Goal: Information Seeking & Learning: Learn about a topic

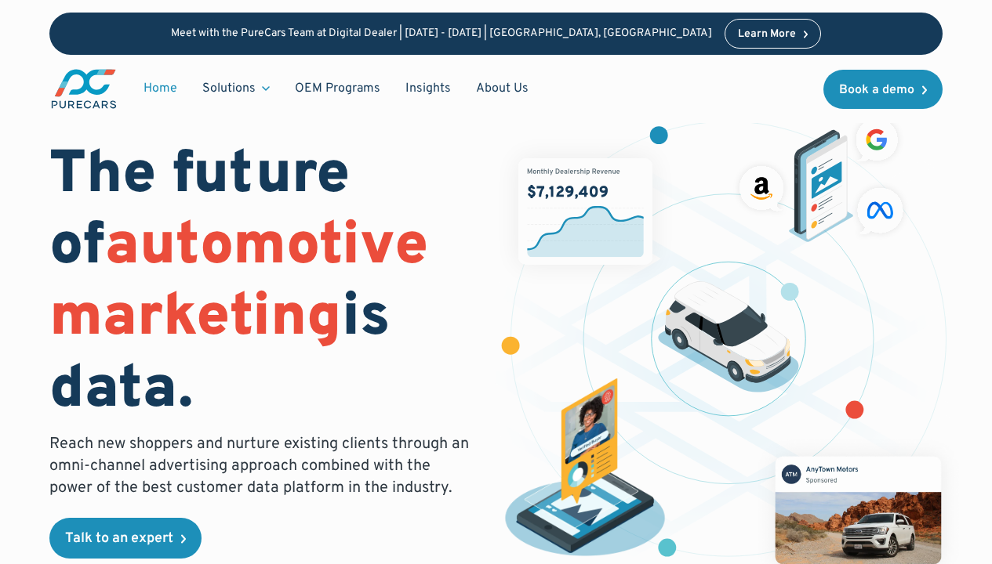
click at [263, 89] on icon at bounding box center [266, 88] width 8 height 5
click at [263, 89] on icon at bounding box center [266, 88] width 6 height 3
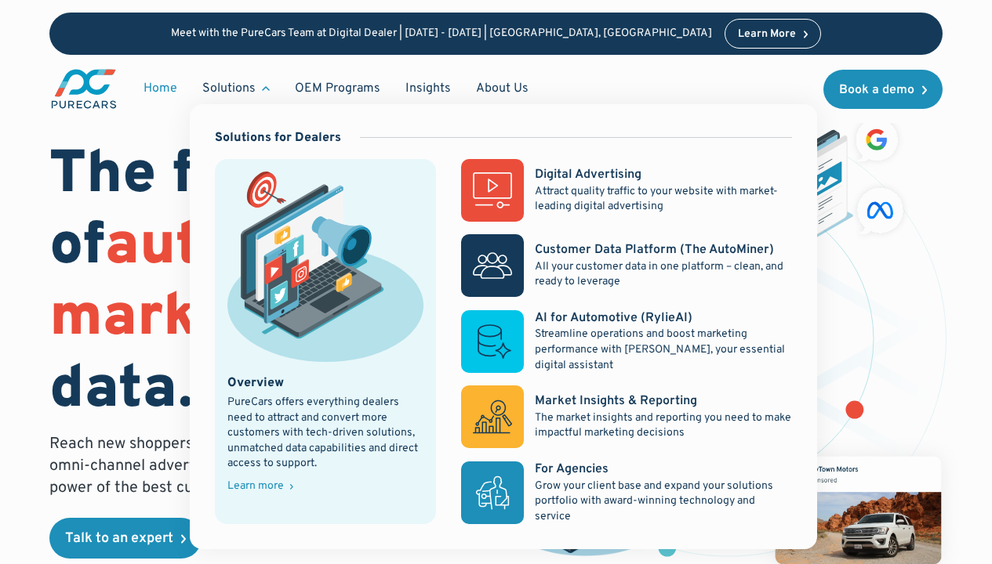
click at [587, 175] on div "Digital Advertising" at bounding box center [588, 174] width 107 height 17
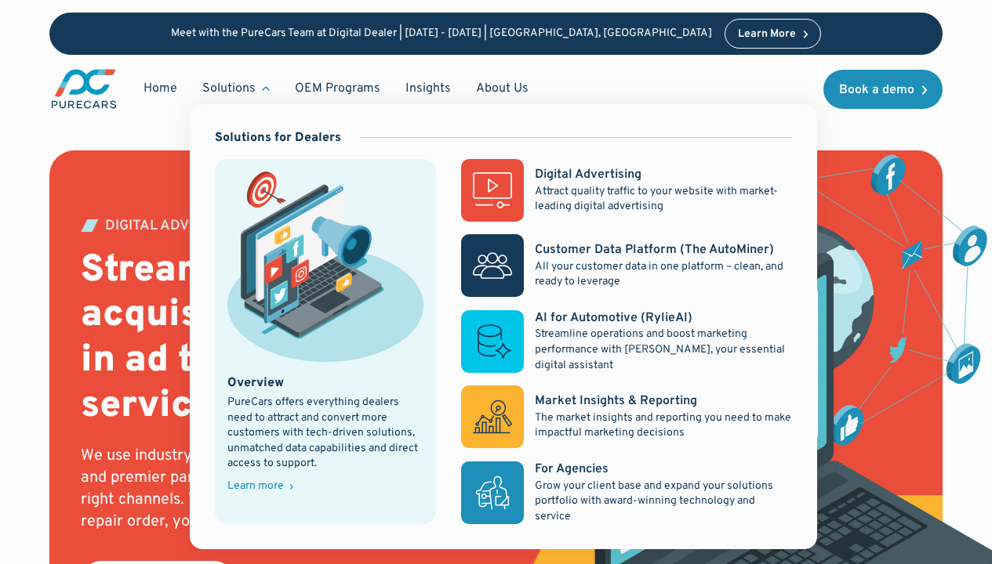
click at [621, 249] on div "Customer Data Platform (The AutoMiner)" at bounding box center [654, 249] width 239 height 17
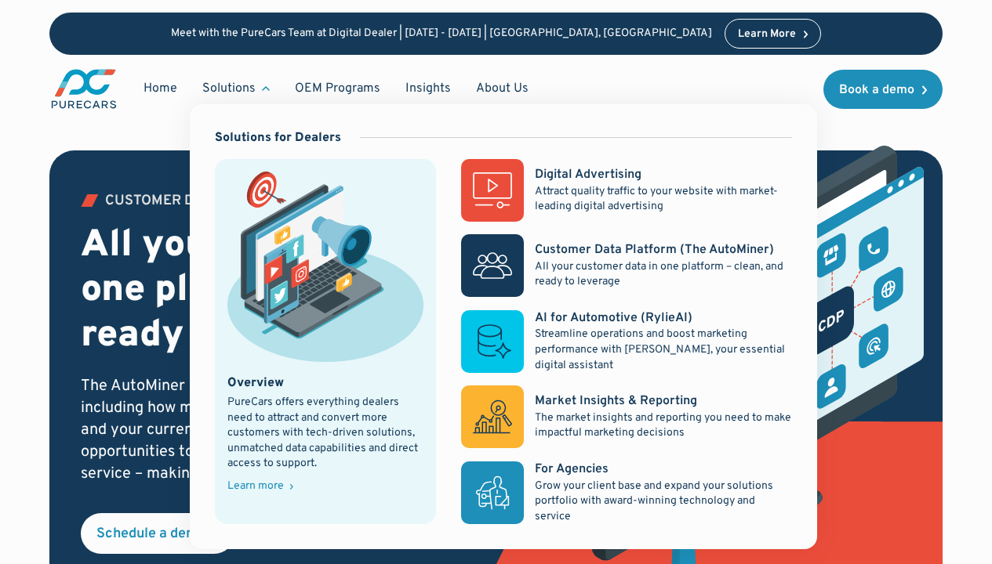
click at [602, 317] on div "AI for Automotive (RylieAI)" at bounding box center [614, 318] width 158 height 17
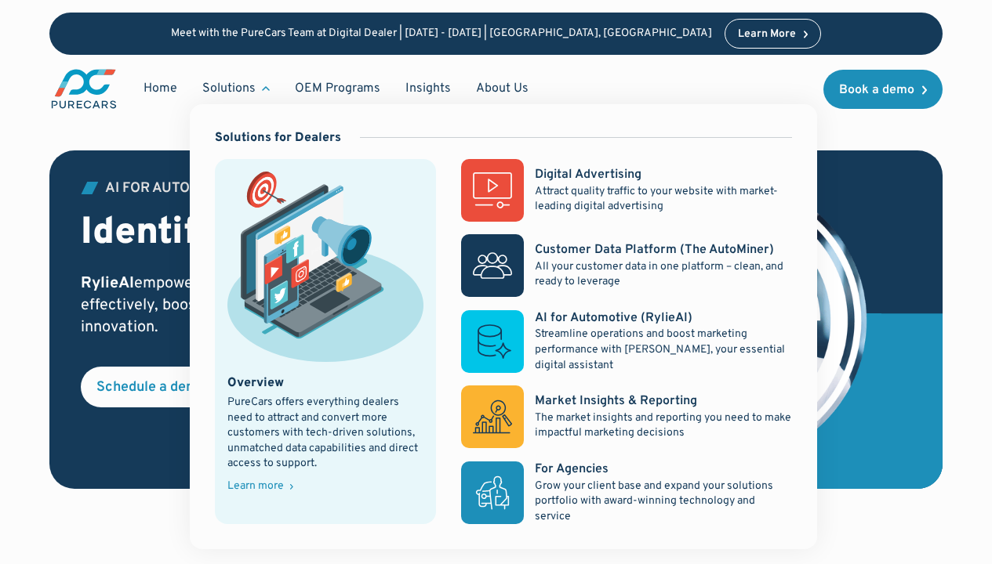
click at [602, 401] on div "Market Insights & Reporting" at bounding box center [616, 401] width 162 height 17
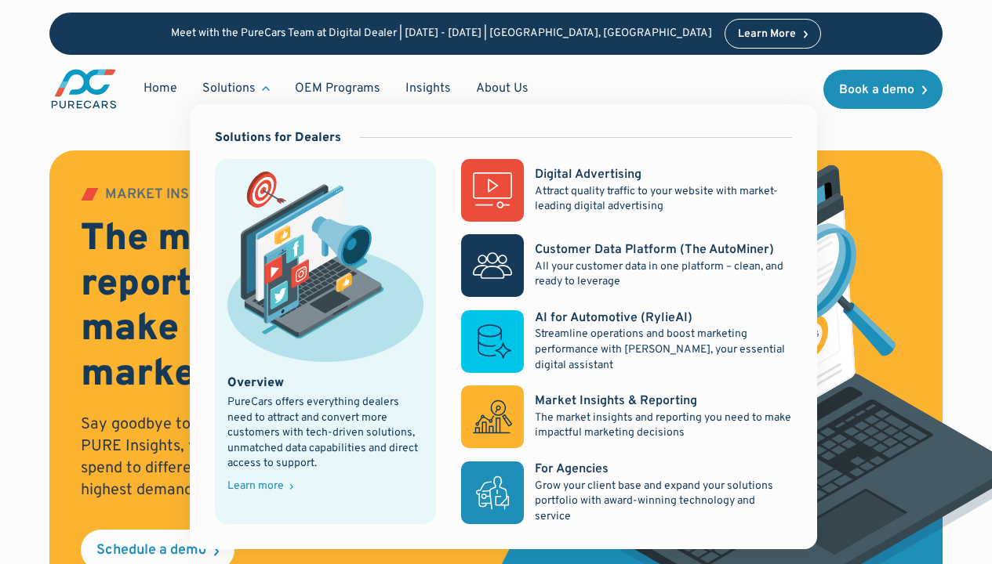
click at [572, 470] on div "For Agencies" at bounding box center [572, 469] width 74 height 17
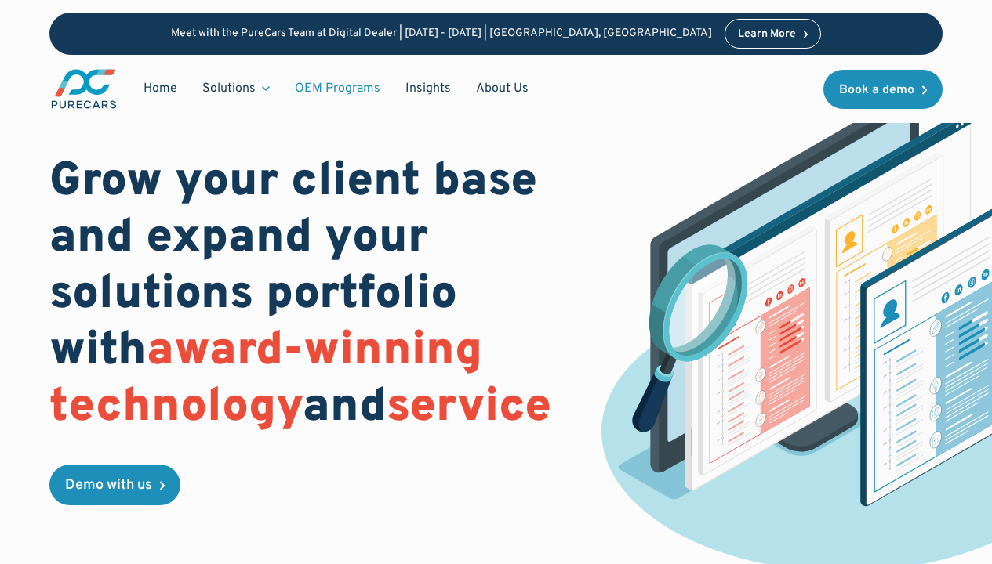
click at [337, 87] on link "OEM Programs" at bounding box center [337, 89] width 111 height 30
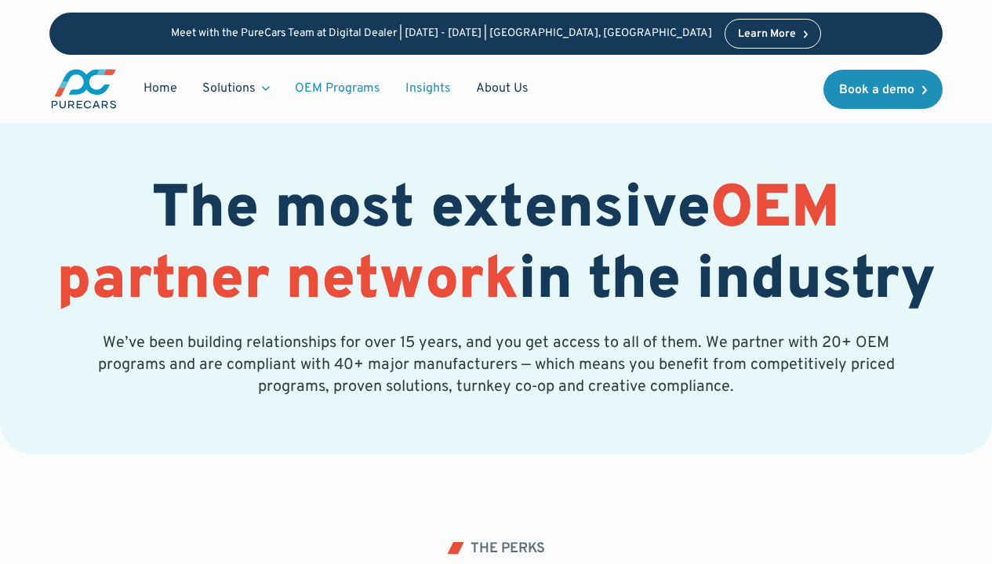
click at [425, 87] on link "Insights" at bounding box center [428, 89] width 71 height 30
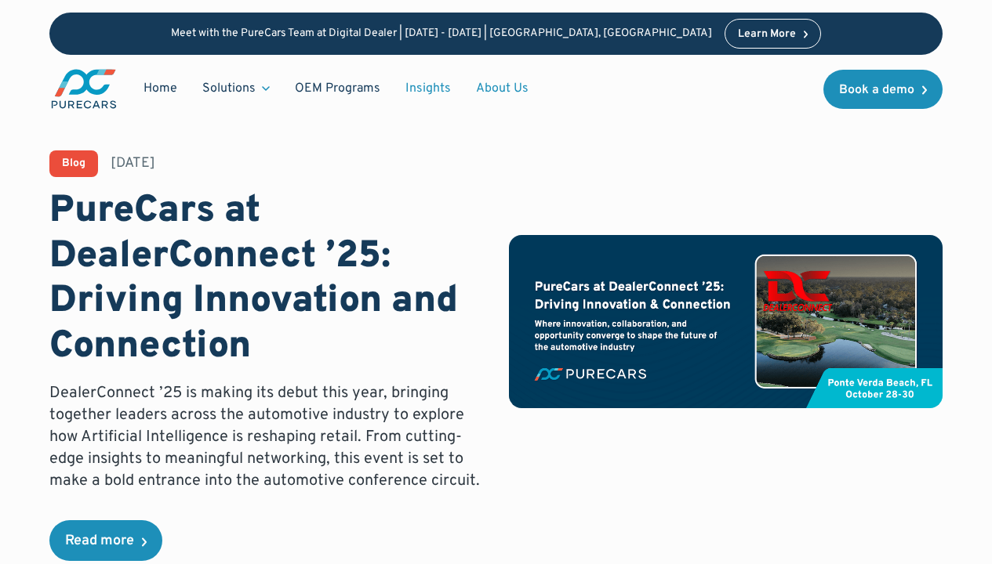
click at [497, 88] on link "About Us" at bounding box center [502, 89] width 78 height 30
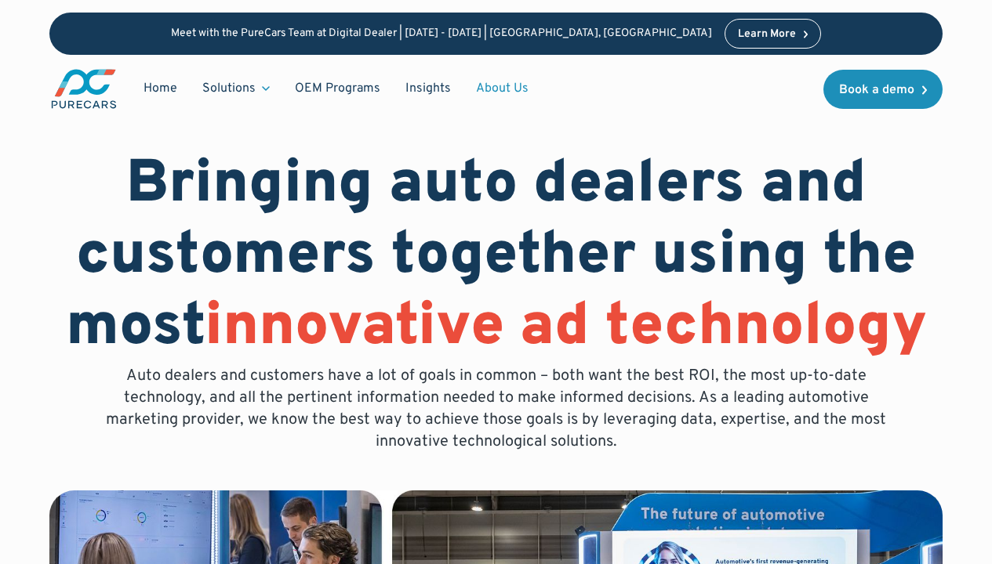
click at [738, 34] on div "Learn More" at bounding box center [767, 34] width 58 height 11
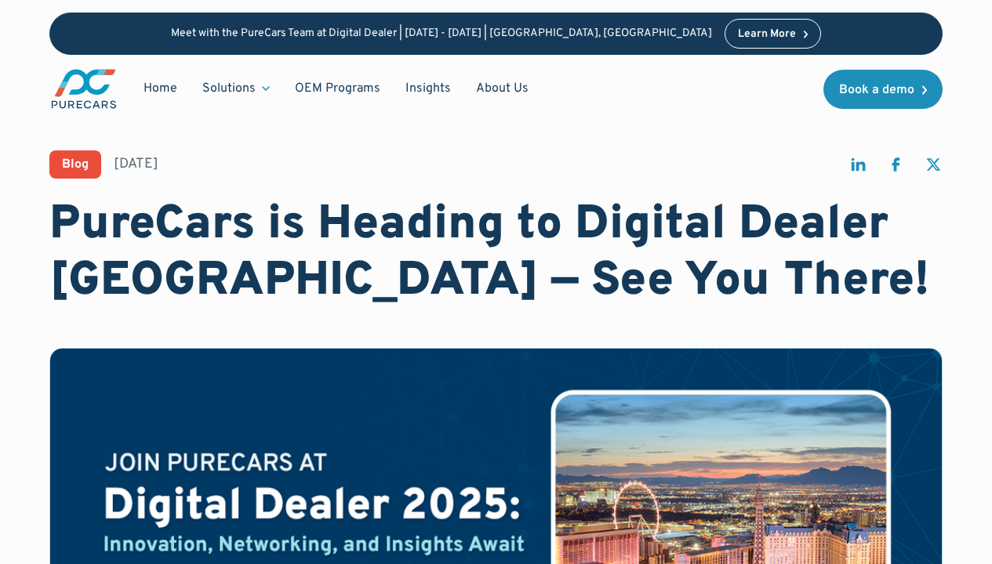
click at [856, 165] on icon "share on linkedin" at bounding box center [858, 164] width 14 height 13
click at [90, 553] on img at bounding box center [495, 526] width 891 height 355
click at [263, 89] on icon at bounding box center [266, 88] width 8 height 5
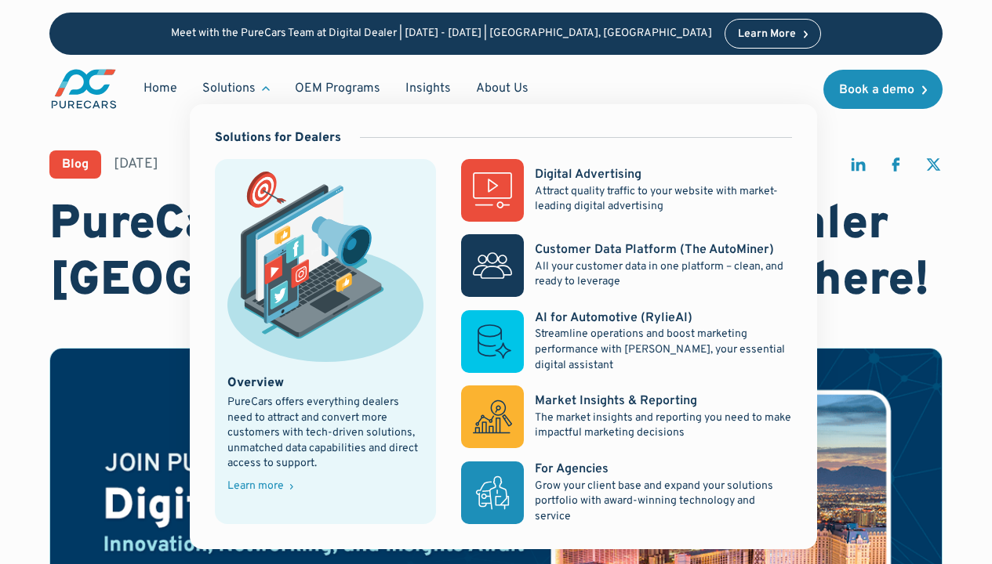
click at [587, 175] on div "Digital Advertising" at bounding box center [588, 174] width 107 height 17
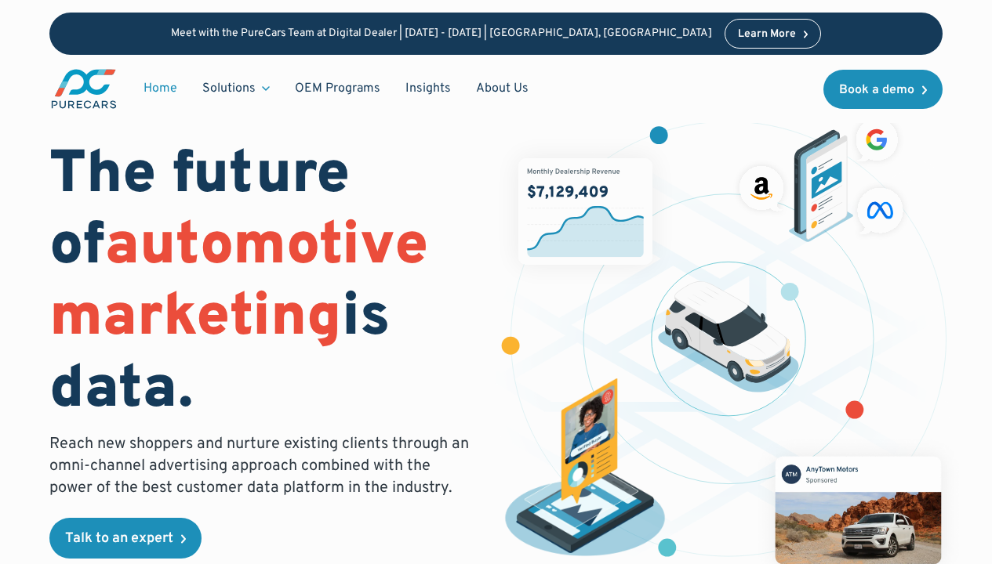
click at [229, 87] on div "Solutions" at bounding box center [228, 88] width 53 height 17
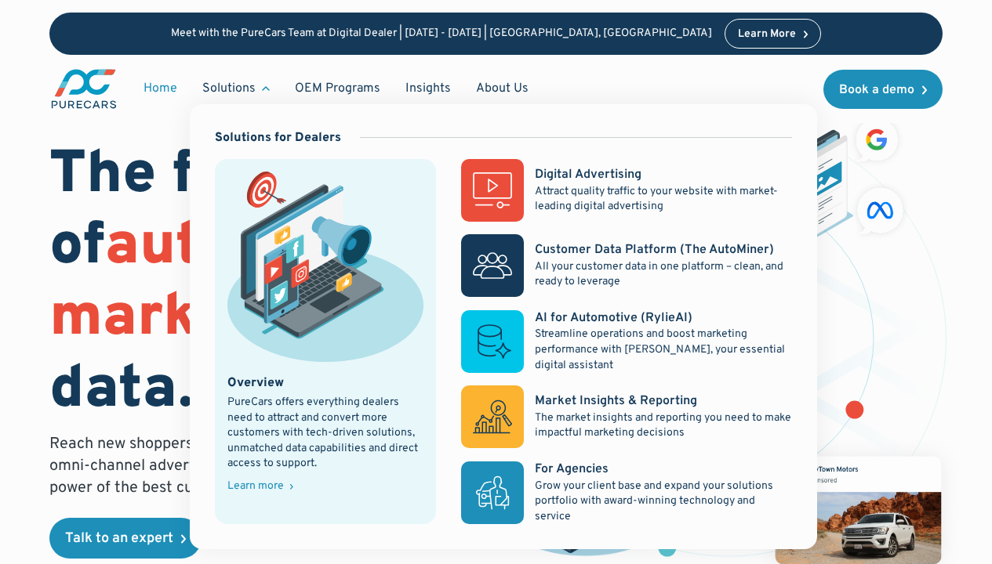
click at [587, 175] on div "Digital Advertising" at bounding box center [588, 174] width 107 height 17
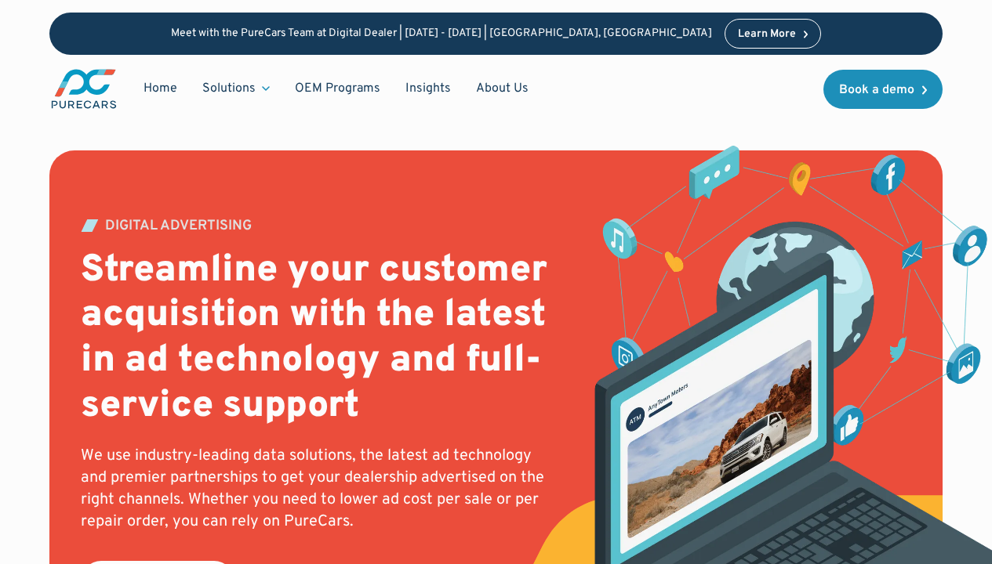
click at [234, 89] on div "Solutions" at bounding box center [228, 88] width 53 height 17
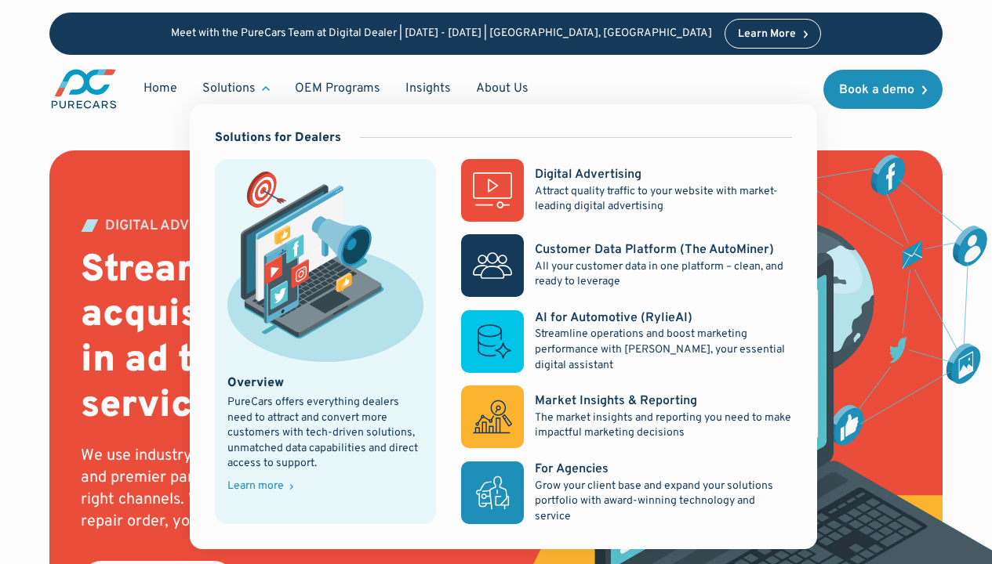
click at [602, 249] on div "Customer Data Platform (The AutoMiner)" at bounding box center [654, 249] width 239 height 17
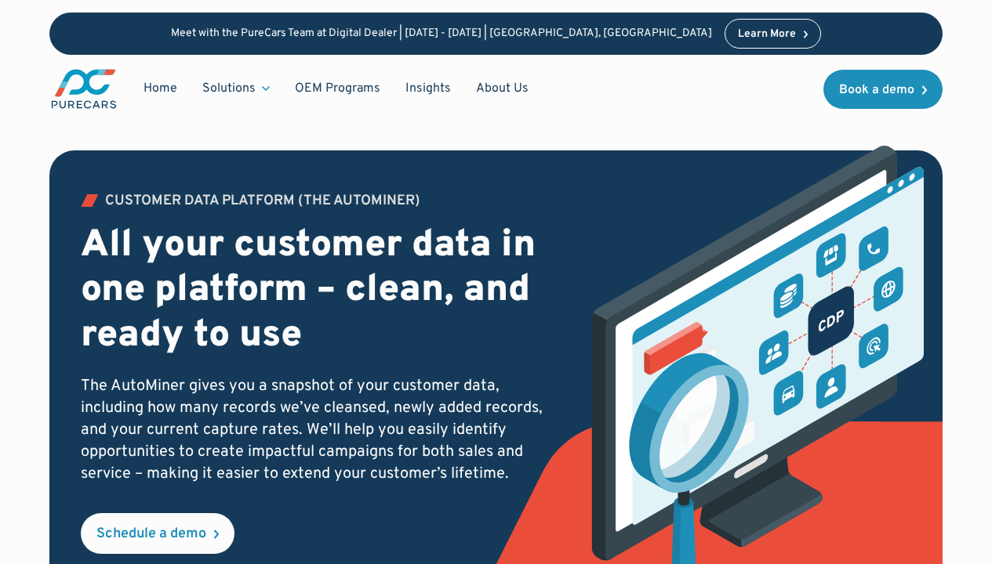
click at [234, 88] on div "Solutions" at bounding box center [228, 88] width 53 height 17
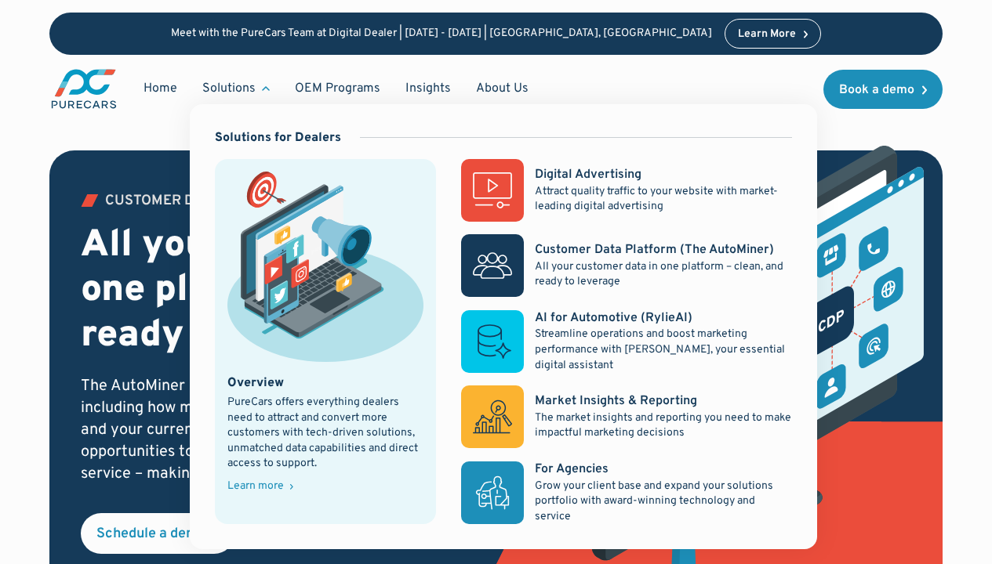
click at [602, 317] on div "AI for Automotive (RylieAI)" at bounding box center [614, 318] width 158 height 17
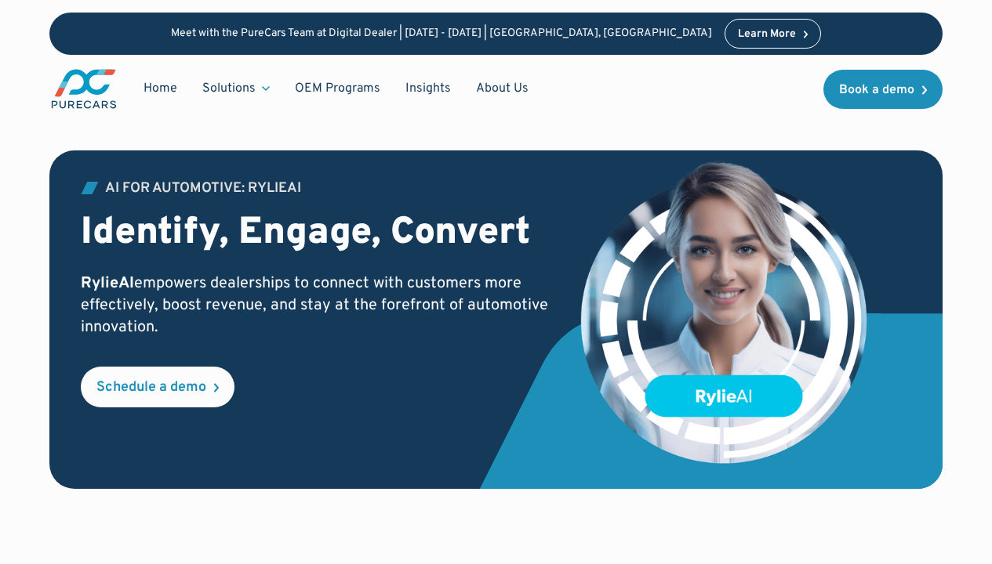
click at [263, 89] on icon at bounding box center [266, 88] width 8 height 5
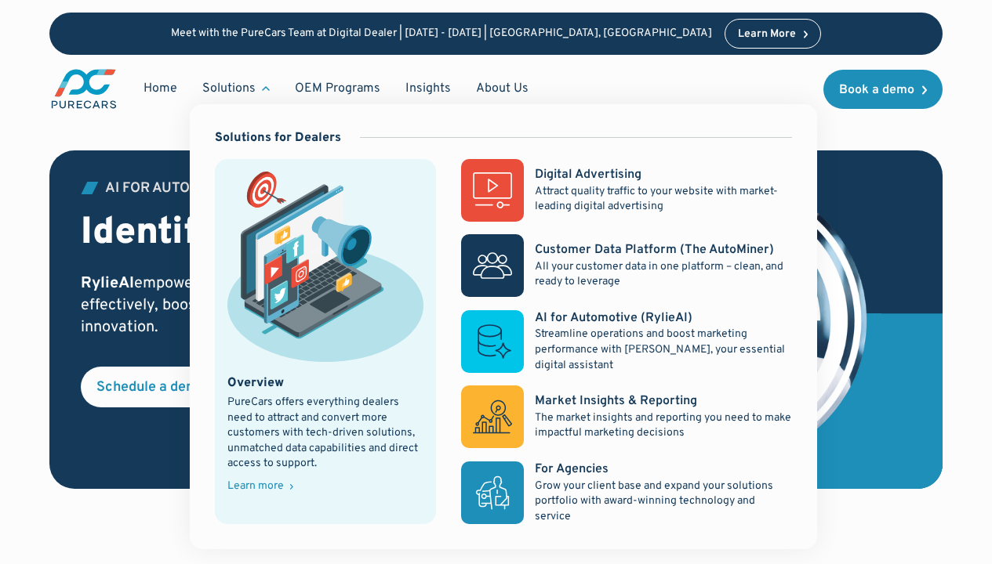
click at [611, 401] on div "Market Insights & Reporting" at bounding box center [616, 401] width 162 height 17
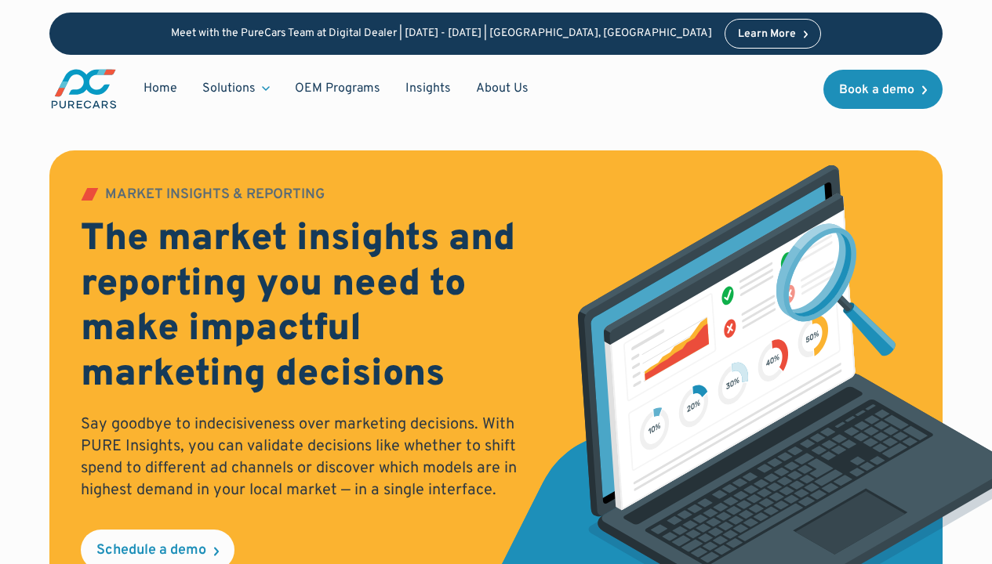
click at [263, 89] on icon at bounding box center [266, 88] width 8 height 5
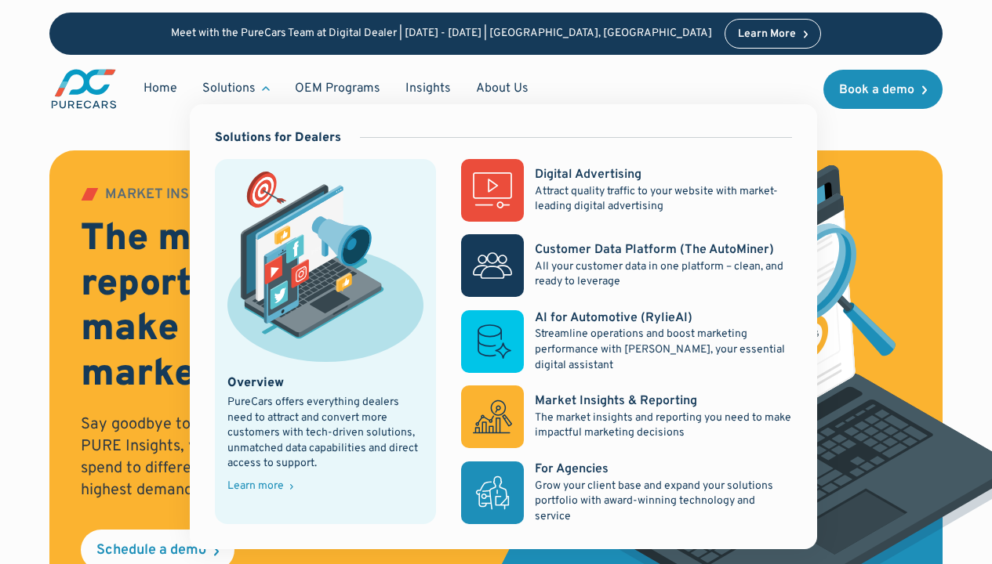
click at [572, 470] on div "For Agencies" at bounding box center [572, 469] width 74 height 17
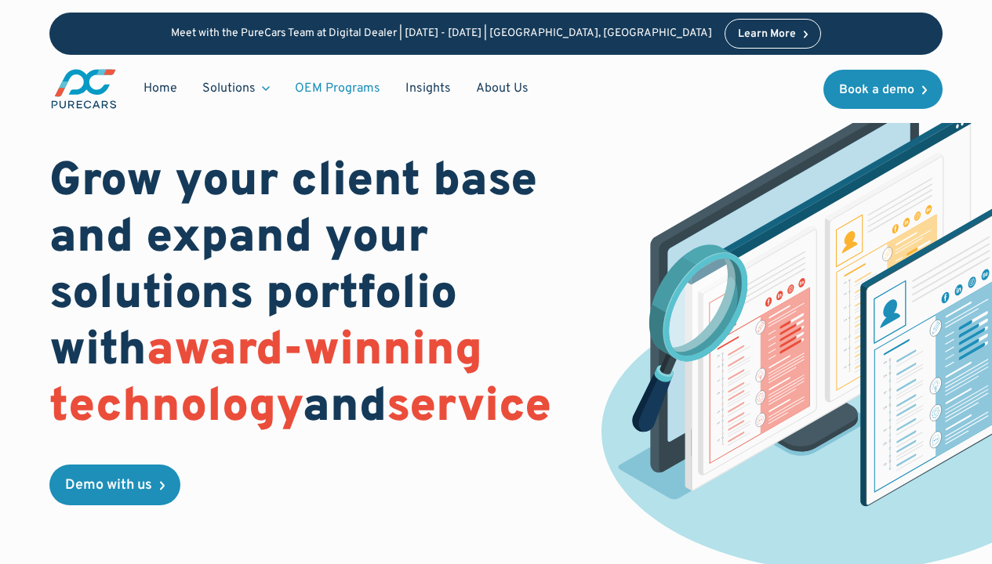
click at [337, 88] on link "OEM Programs" at bounding box center [337, 89] width 111 height 30
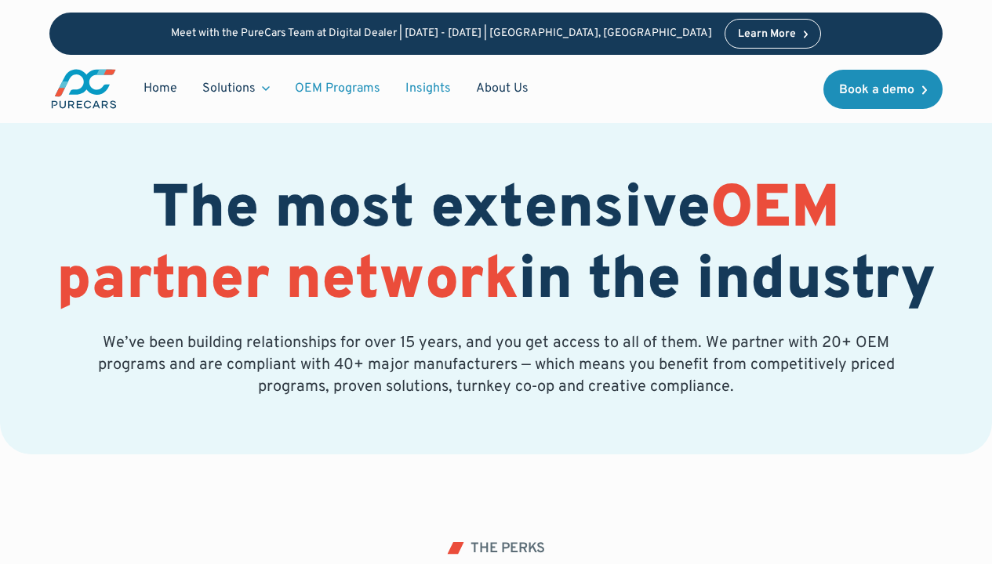
click at [426, 87] on link "Insights" at bounding box center [428, 89] width 71 height 30
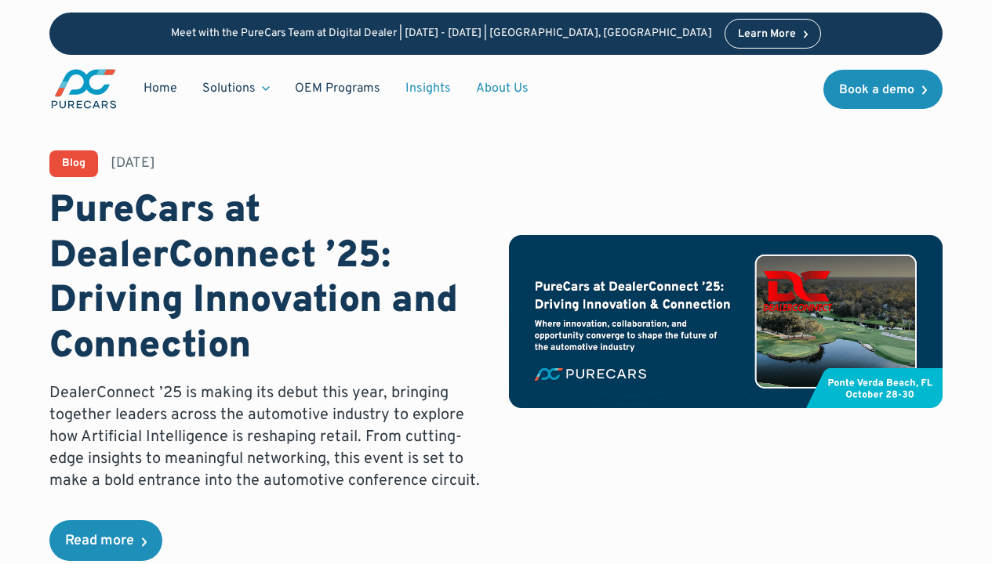
click at [497, 88] on link "About Us" at bounding box center [502, 89] width 78 height 30
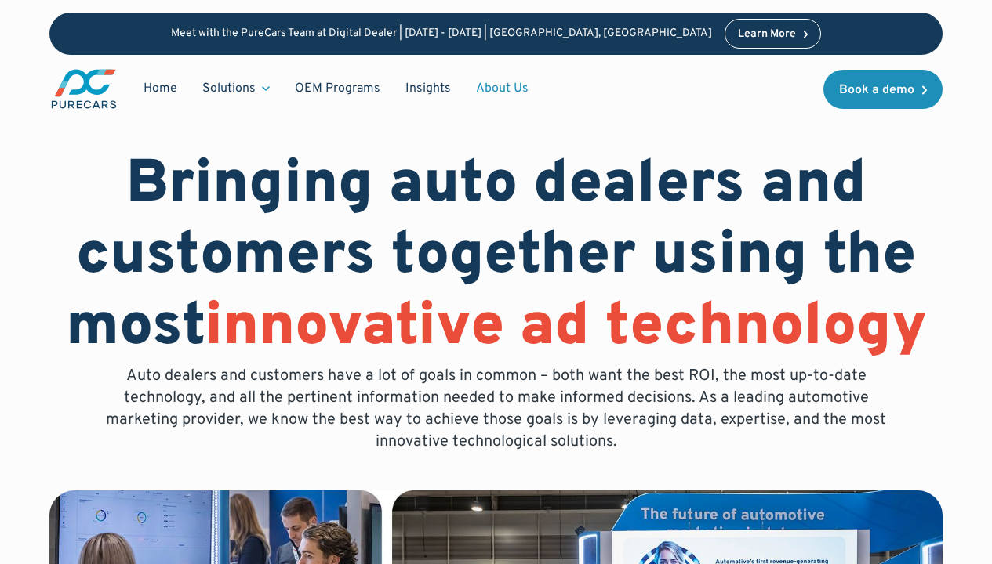
click at [86, 87] on img "main" at bounding box center [83, 88] width 69 height 43
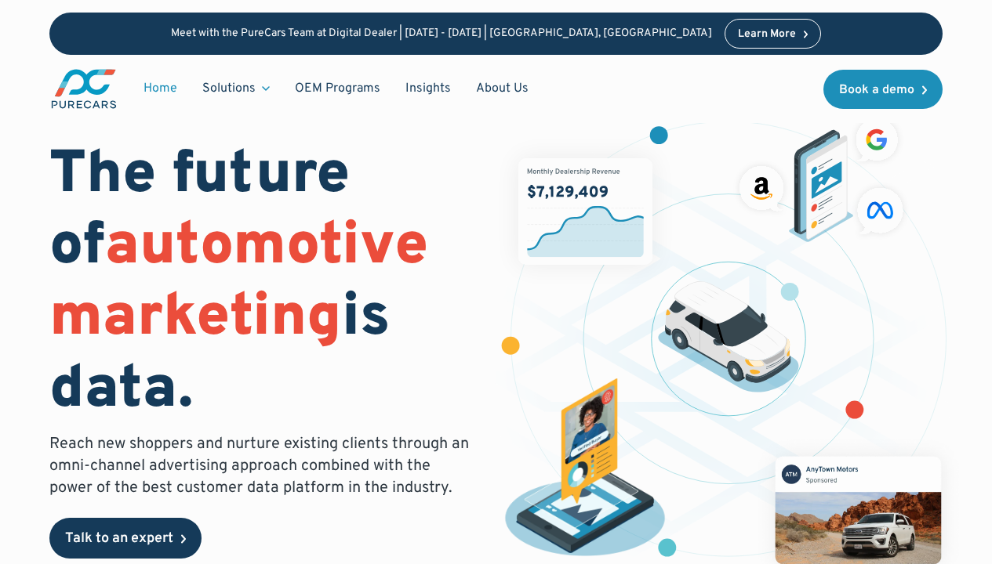
click at [133, 539] on div "Talk to an expert" at bounding box center [119, 539] width 108 height 14
click at [90, 553] on link "Talk to an expert" at bounding box center [125, 538] width 152 height 41
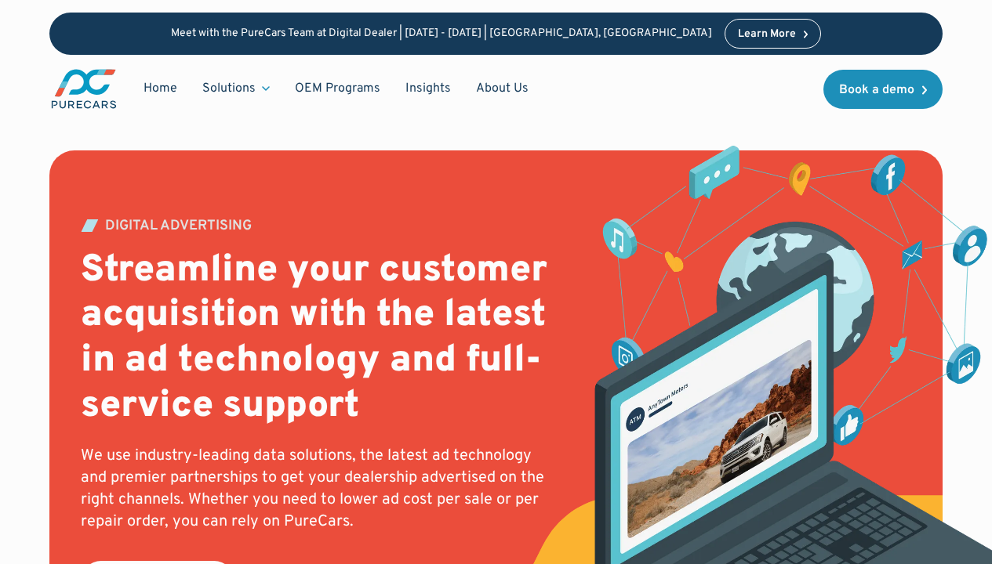
click at [263, 89] on icon at bounding box center [266, 88] width 8 height 5
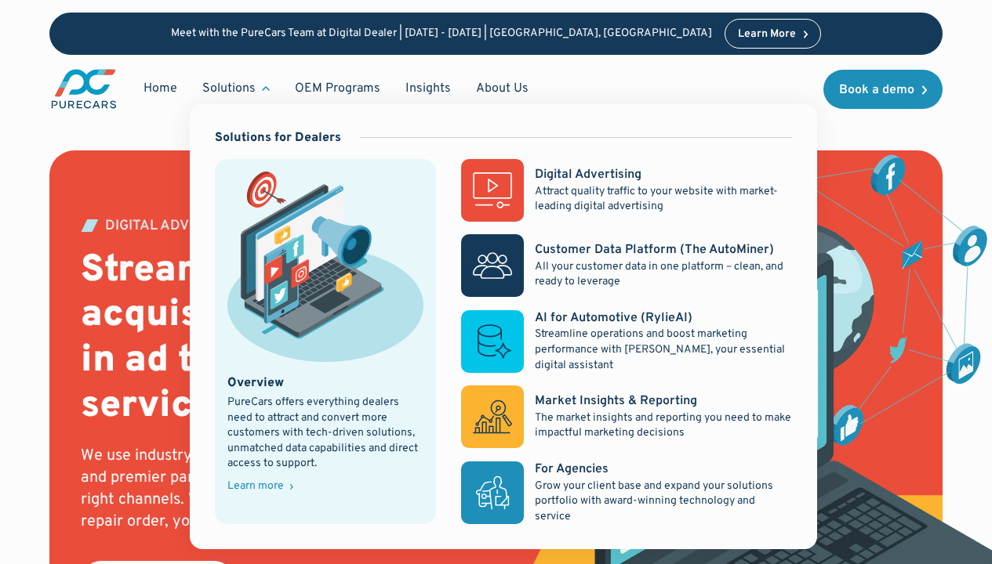
click at [621, 249] on div "Customer Data Platform (The AutoMiner)" at bounding box center [654, 249] width 239 height 17
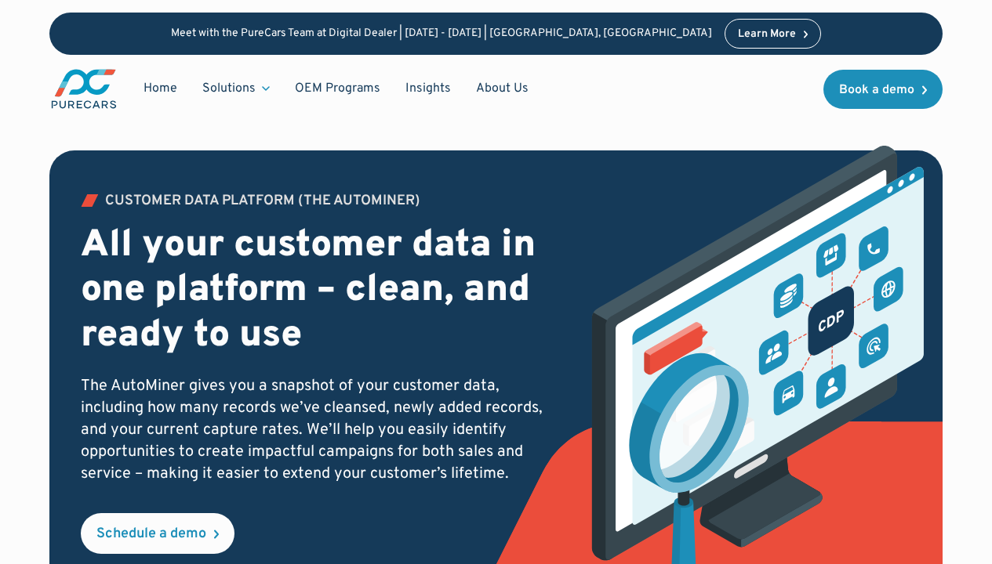
click at [263, 89] on icon at bounding box center [266, 88] width 8 height 5
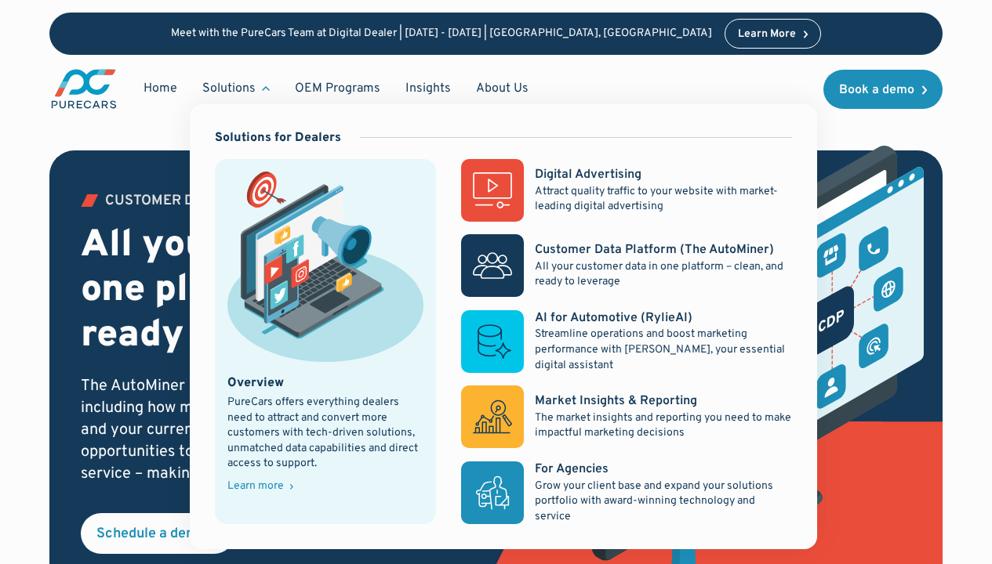
click at [602, 317] on div "AI for Automotive (RylieAI)" at bounding box center [614, 318] width 158 height 17
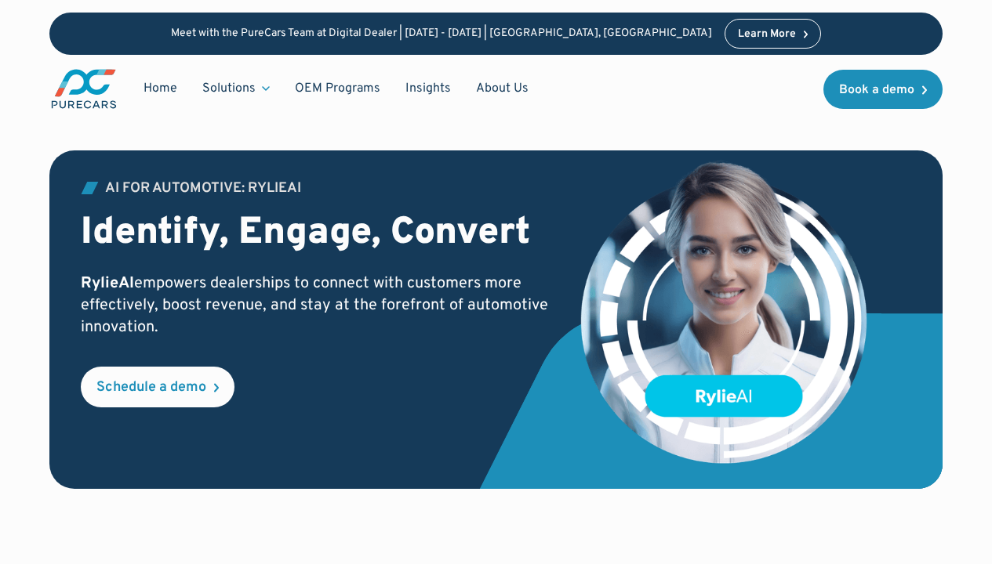
click at [263, 89] on icon at bounding box center [266, 88] width 8 height 5
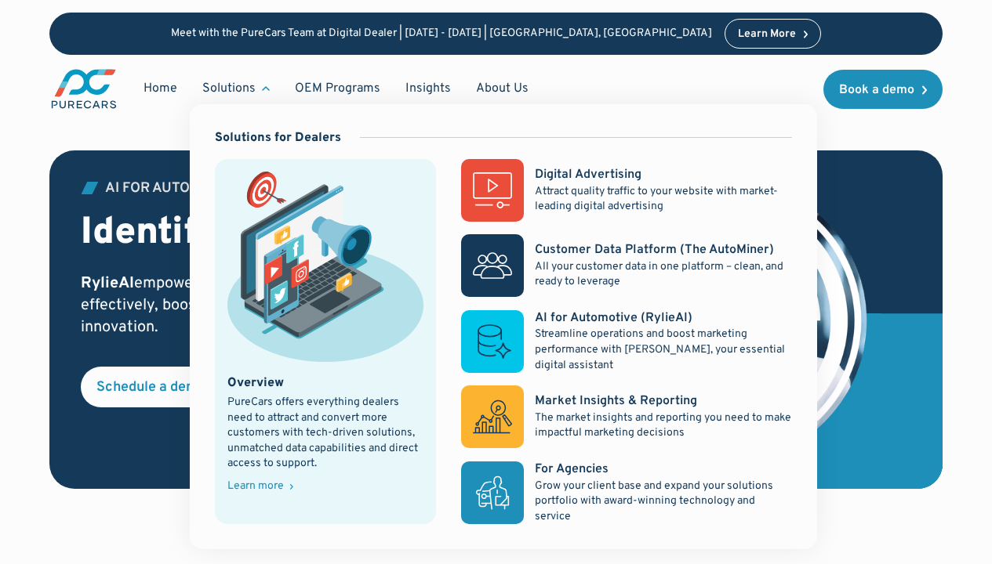
click at [611, 401] on div "Market Insights & Reporting" at bounding box center [616, 401] width 162 height 17
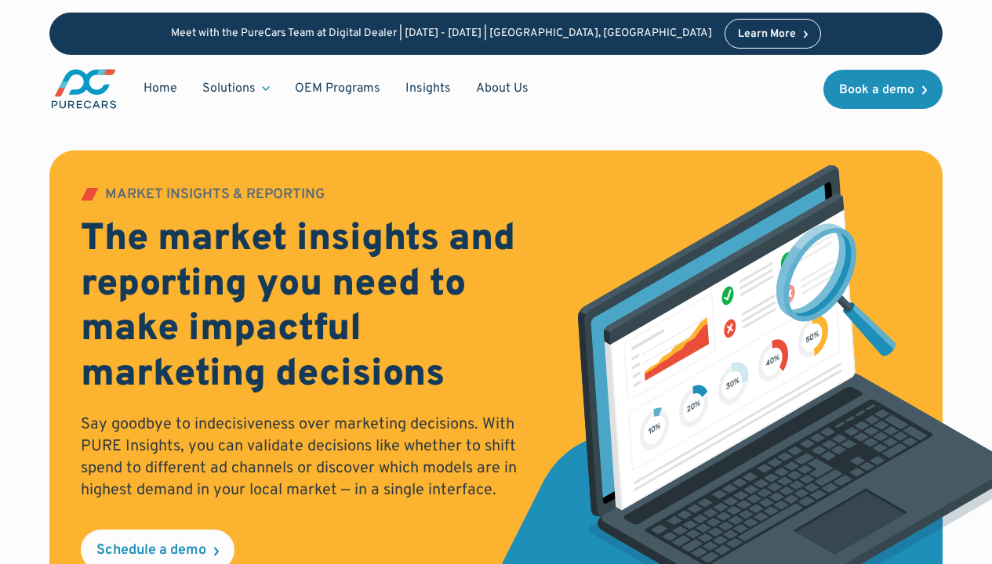
click at [229, 89] on div "Solutions" at bounding box center [228, 88] width 53 height 17
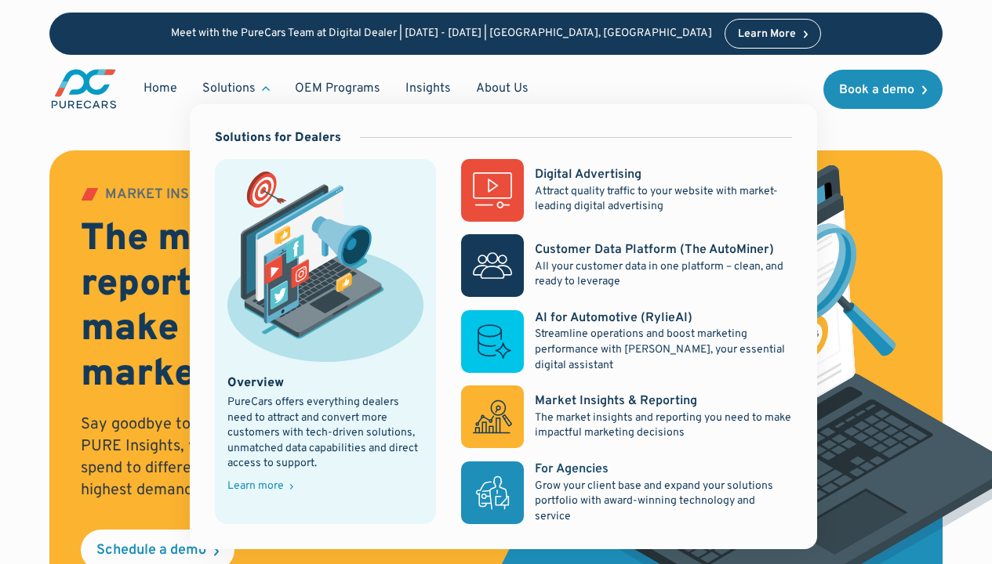
click at [571, 470] on div "For Agencies" at bounding box center [572, 469] width 74 height 17
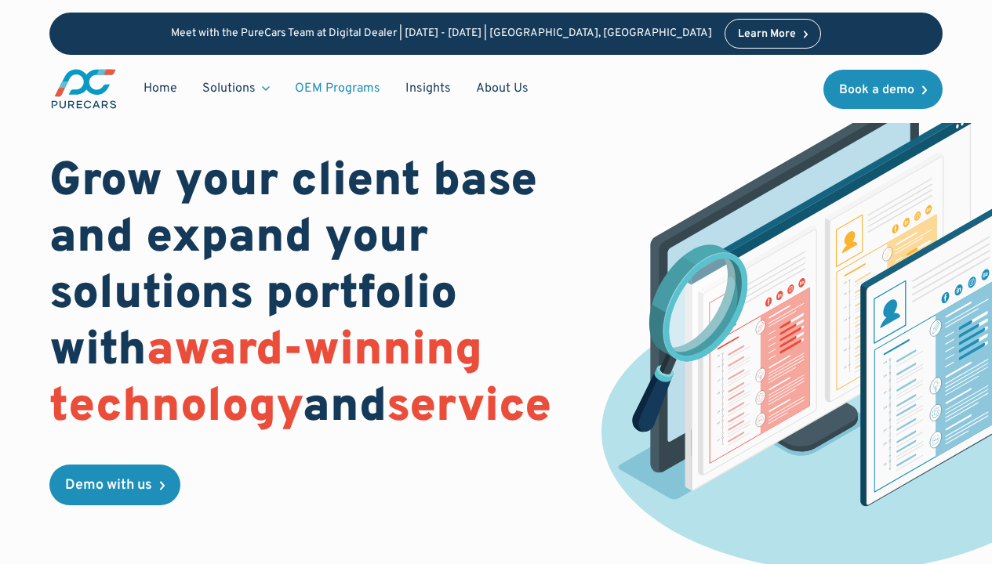
click at [337, 88] on link "OEM Programs" at bounding box center [337, 89] width 111 height 30
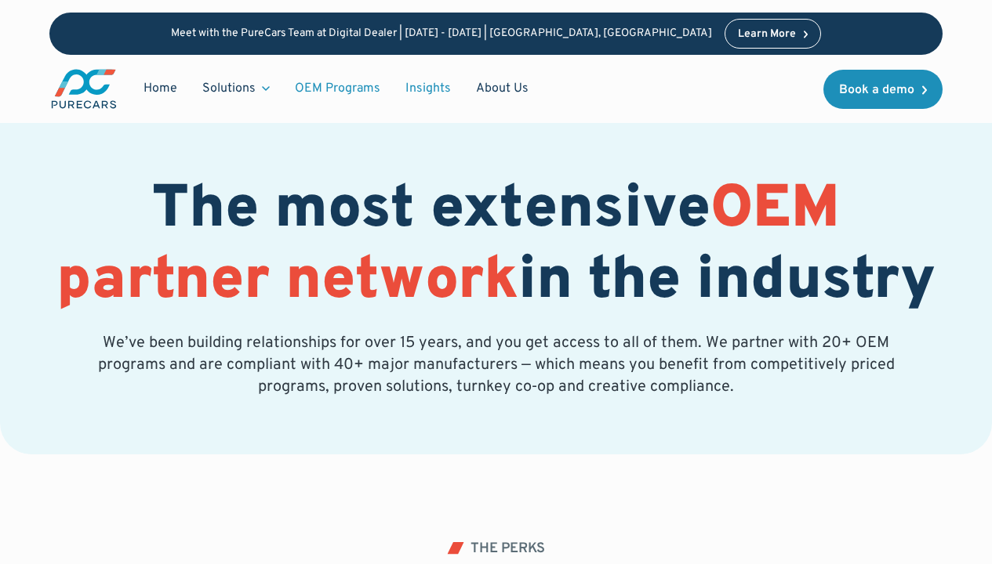
click at [425, 87] on link "Insights" at bounding box center [428, 89] width 71 height 30
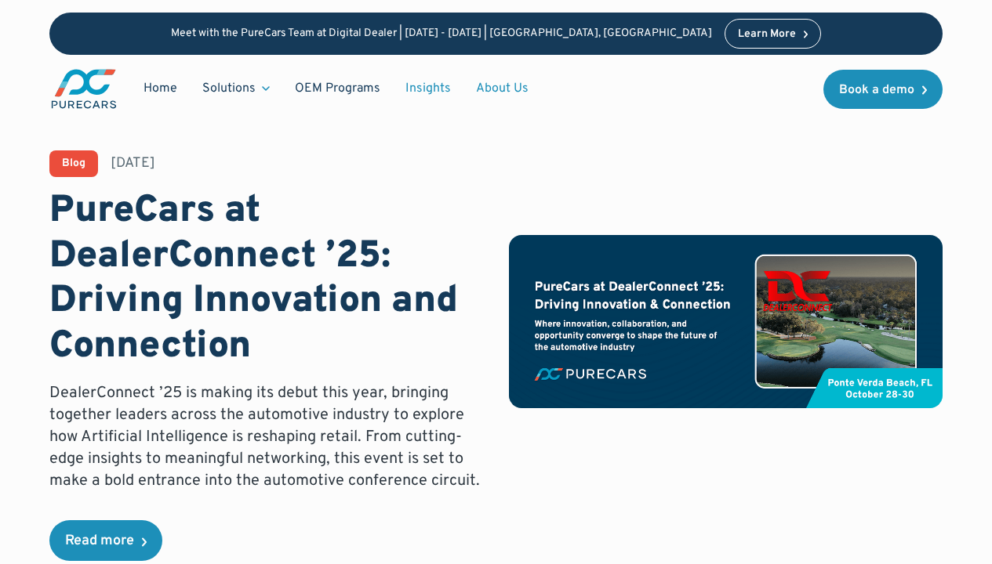
click at [497, 88] on link "About Us" at bounding box center [502, 89] width 78 height 30
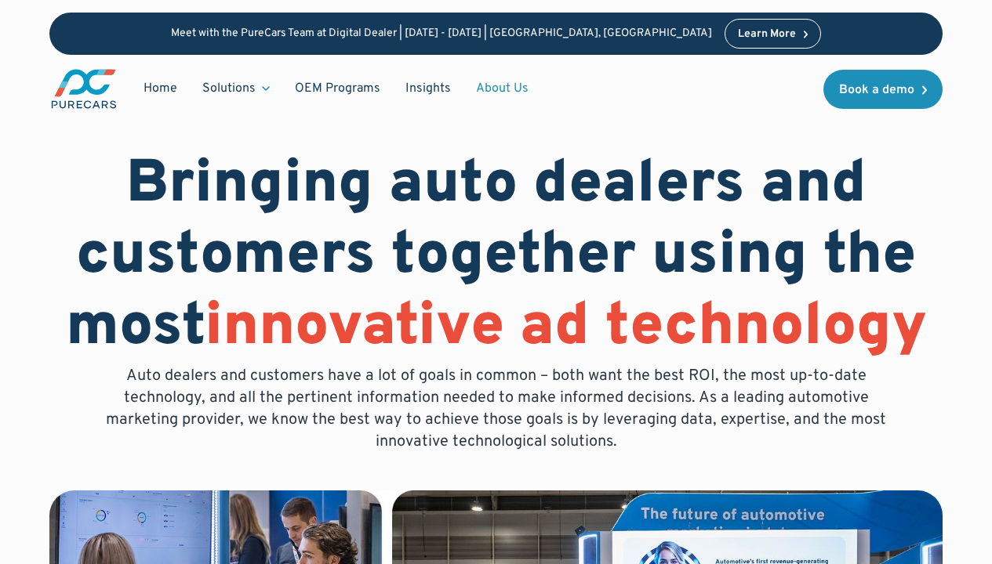
click at [85, 87] on img "main" at bounding box center [83, 88] width 69 height 43
